Goal: Task Accomplishment & Management: Complete application form

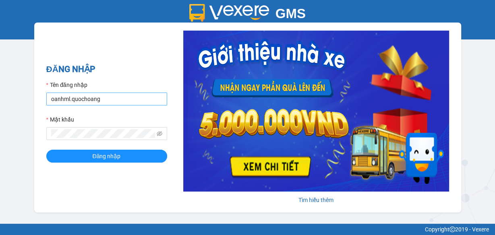
drag, startPoint x: 131, startPoint y: 99, endPoint x: 46, endPoint y: 96, distance: 85.5
click at [46, 96] on input "oanhml.quochoang" at bounding box center [106, 99] width 121 height 13
type input "V"
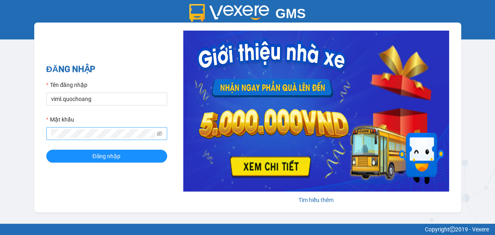
type input "viml.quochoang"
click at [38, 138] on div "ĐĂNG NHẬP Tên đăng nhập viml.quochoang Mật khẩu Đăng nhập [PERSON_NAME] thêm" at bounding box center [247, 118] width 427 height 190
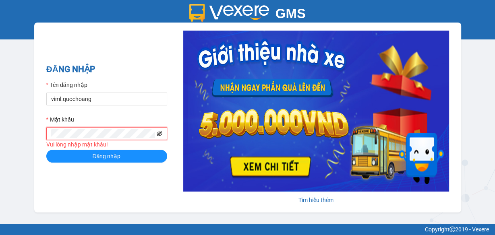
click at [158, 133] on icon "eye-invisible" at bounding box center [160, 134] width 6 height 6
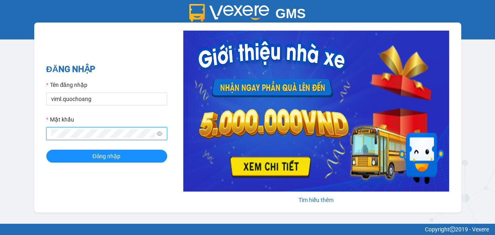
click at [46, 150] on button "Đăng nhập" at bounding box center [106, 156] width 121 height 13
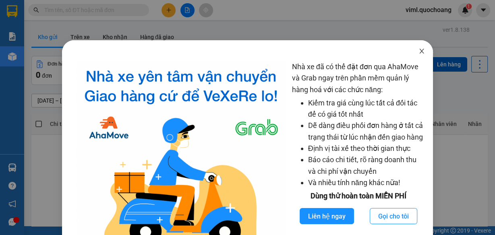
click at [419, 51] on icon "close" at bounding box center [422, 51] width 6 height 6
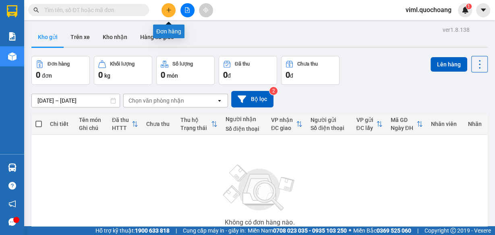
click at [166, 10] on icon "plus" at bounding box center [169, 10] width 6 height 6
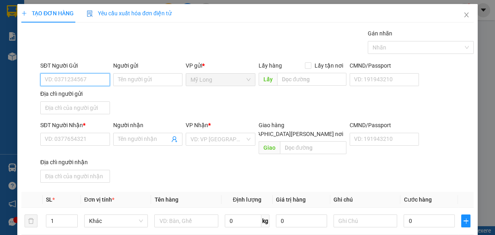
click at [89, 79] on input "SĐT Người Gửi" at bounding box center [75, 79] width 70 height 13
click at [86, 77] on input "SĐT Người Gửi" at bounding box center [75, 79] width 70 height 13
click at [92, 79] on input "SĐT Người Gửi" at bounding box center [75, 79] width 70 height 13
type input "0764625351"
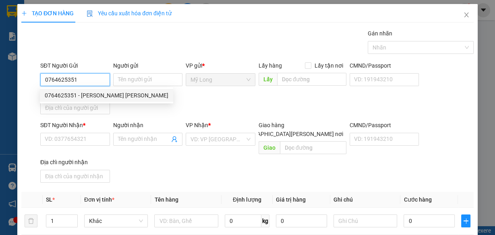
click at [90, 95] on div "0764625351 - [PERSON_NAME] [PERSON_NAME]" at bounding box center [107, 95] width 124 height 9
type input "[PERSON_NAME] [PERSON_NAME]"
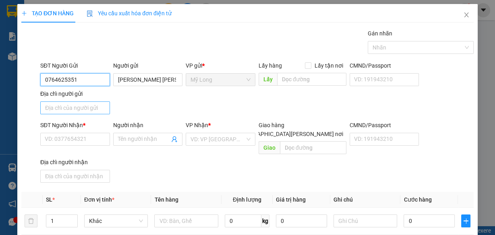
type input "0764625351"
click at [92, 110] on input "Địa chỉ người gửi" at bounding box center [75, 108] width 70 height 13
click at [92, 104] on input "Địa chỉ người gửi" at bounding box center [75, 108] width 70 height 13
type input "a"
type input "â"
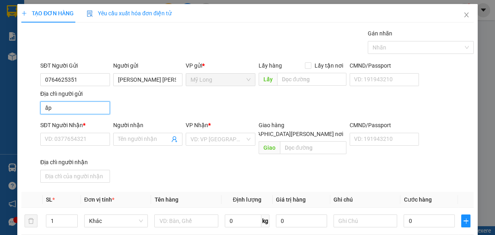
type input "ấ"
type input "A"
type input "Â"
type input "ẤP 3 [PERSON_NAME] HÀNG [PERSON_NAME][GEOGRAPHIC_DATA]"
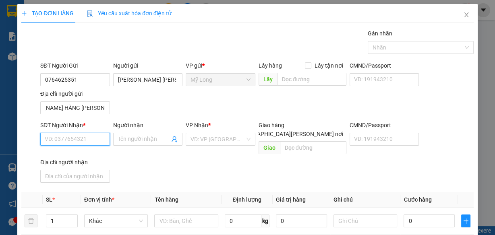
scroll to position [0, 0]
click at [94, 139] on input "SĐT Người Nhận *" at bounding box center [75, 139] width 70 height 13
type input "0934828241"
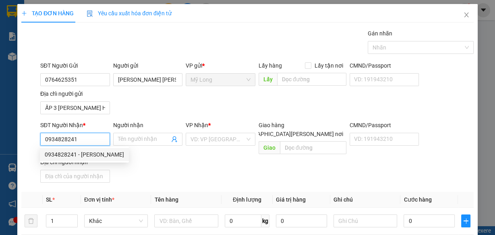
click at [84, 156] on div "0934828241 - [PERSON_NAME]" at bounding box center [84, 154] width 79 height 9
type input "ANH CHÍ"
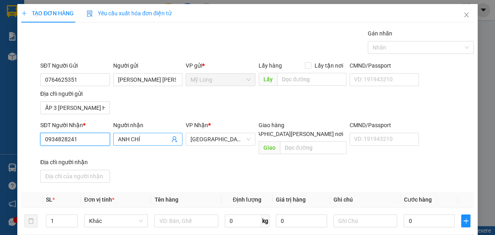
type input "0934828241"
click at [141, 137] on input "ANH CHÍ" at bounding box center [144, 139] width 52 height 9
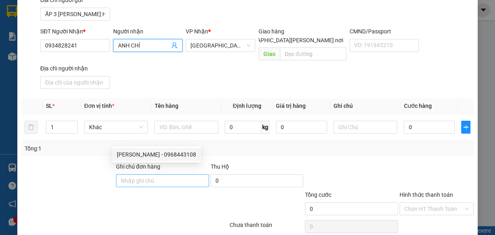
scroll to position [97, 0]
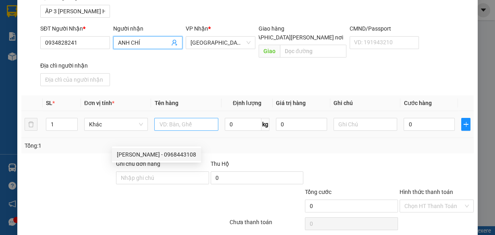
type input "ANH CHÍ"
click at [179, 118] on input "text" at bounding box center [186, 124] width 64 height 13
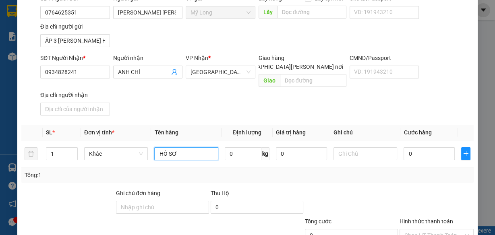
scroll to position [32, 0]
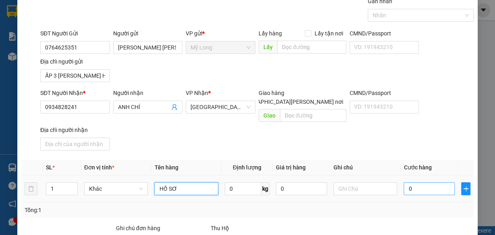
type input "HỒ SƠ"
click at [422, 183] on input "0" at bounding box center [429, 189] width 51 height 13
type input "3"
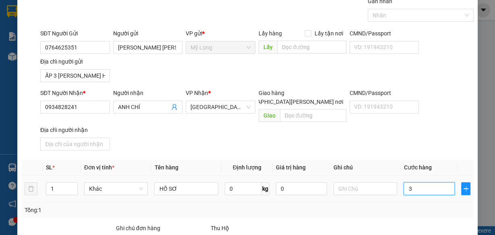
type input "30"
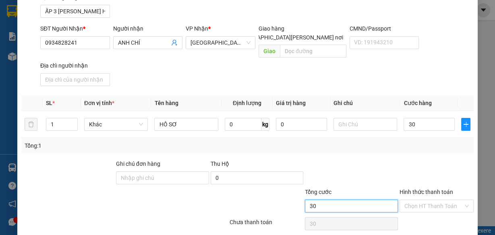
type input "30.000"
click at [372, 200] on input "30.000" at bounding box center [351, 206] width 93 height 13
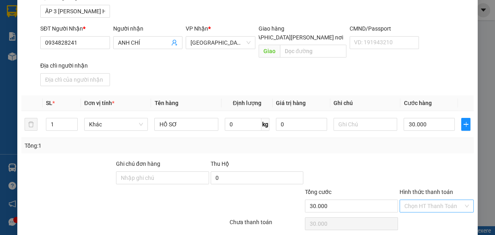
click at [406, 200] on input "Hình thức thanh toán" at bounding box center [434, 206] width 59 height 12
click at [409, 212] on div "Tại văn phòng" at bounding box center [433, 212] width 64 height 9
type input "0"
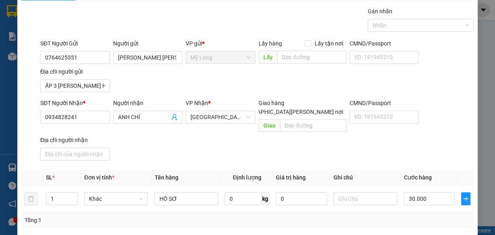
scroll to position [21, 0]
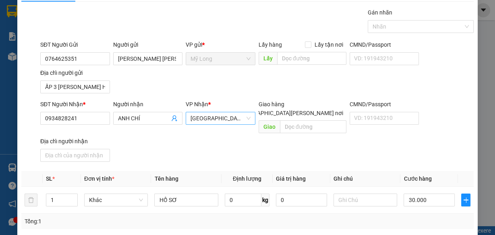
click at [223, 118] on span "[GEOGRAPHIC_DATA]" at bounding box center [221, 118] width 60 height 12
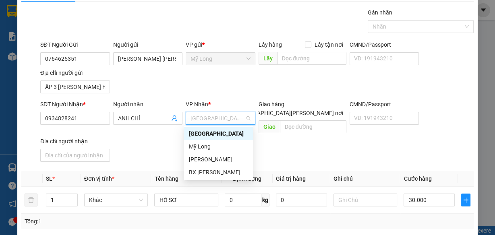
click at [223, 135] on div "[GEOGRAPHIC_DATA]" at bounding box center [218, 133] width 59 height 9
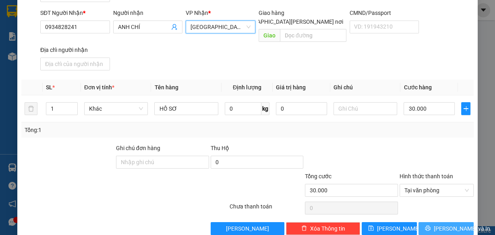
scroll to position [118, 0]
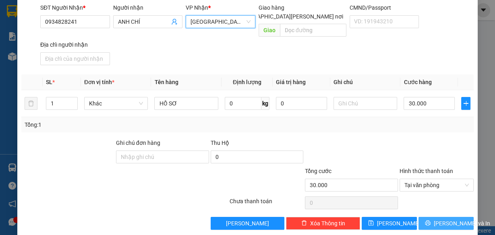
click at [452, 219] on span "[PERSON_NAME] và In" at bounding box center [462, 223] width 56 height 9
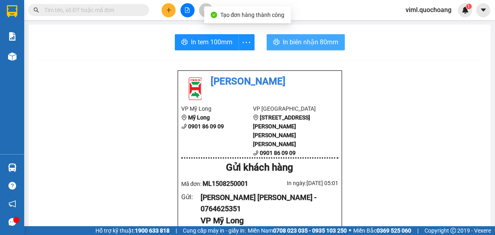
click at [286, 43] on span "In biên nhận 80mm" at bounding box center [311, 42] width 56 height 10
click at [310, 45] on span "In biên nhận 80mm" at bounding box center [311, 42] width 56 height 10
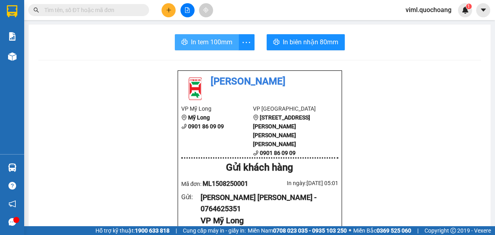
click at [212, 42] on span "In tem 100mm" at bounding box center [212, 42] width 42 height 10
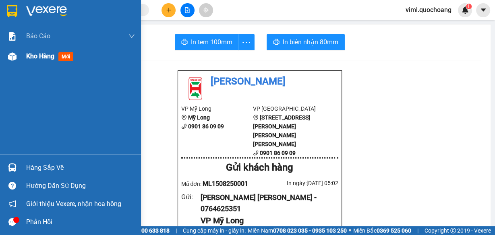
click at [39, 60] on div "Kho hàng mới" at bounding box center [51, 56] width 50 height 10
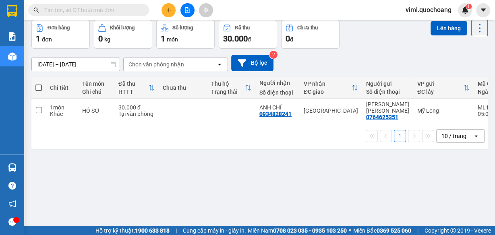
scroll to position [37, 0]
